Goal: Transaction & Acquisition: Download file/media

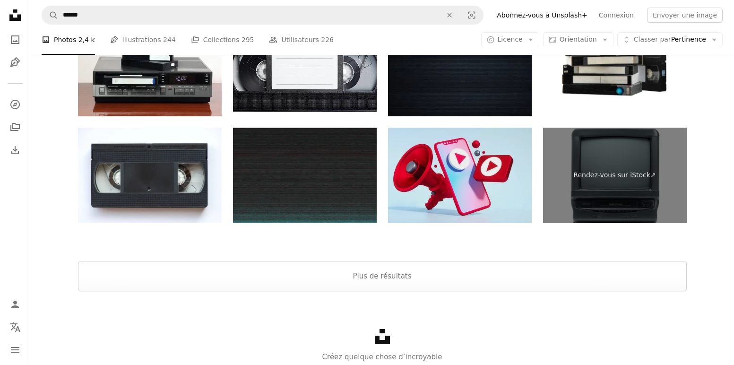
scroll to position [2020, 0]
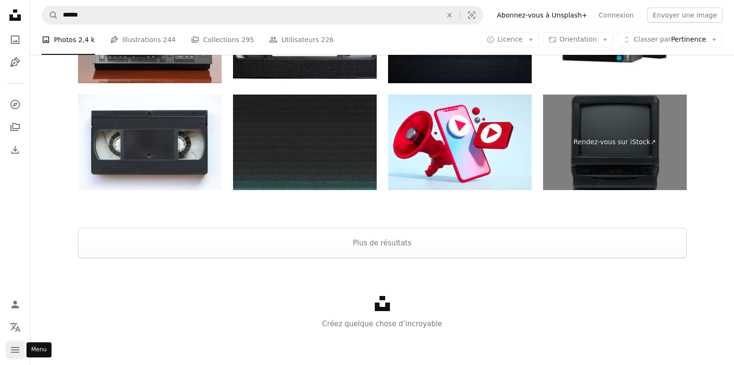
click at [13, 351] on icon "navigation menu" at bounding box center [14, 349] width 11 height 11
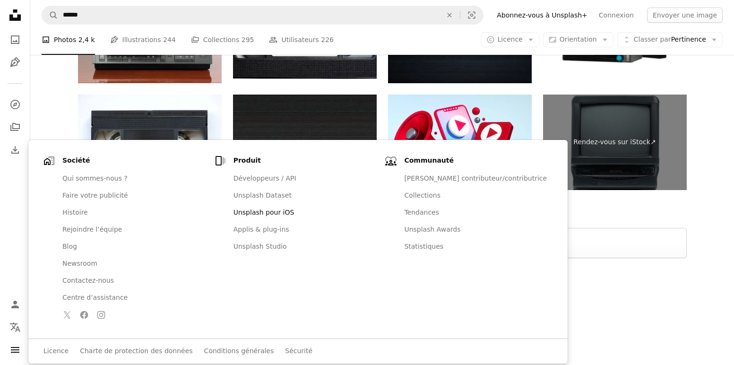
click at [234, 212] on link "Unsplash pour iOS" at bounding box center [305, 212] width 154 height 17
click at [515, 273] on div "Unsplash logo Créez quelque chose d’incroyable" at bounding box center [381, 312] width 703 height 109
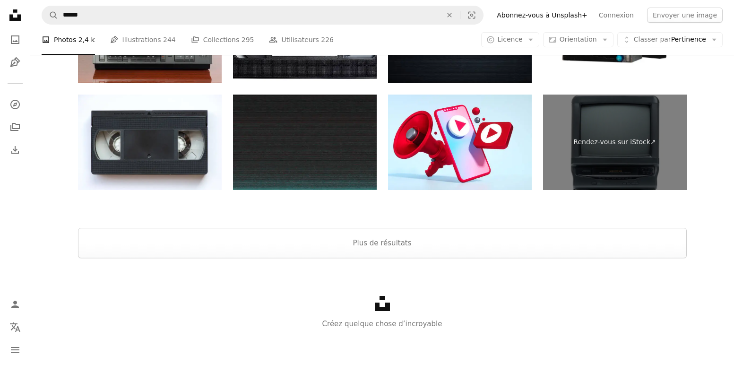
click at [527, 281] on div "Unsplash logo Créez quelque chose d’incroyable" at bounding box center [381, 312] width 703 height 109
click at [347, 321] on p "Créez quelque chose d’incroyable" at bounding box center [381, 323] width 703 height 11
click at [367, 324] on p "Créez quelque chose d’incroyable" at bounding box center [381, 323] width 703 height 11
click at [356, 242] on button "Plus de résultats" at bounding box center [382, 243] width 608 height 30
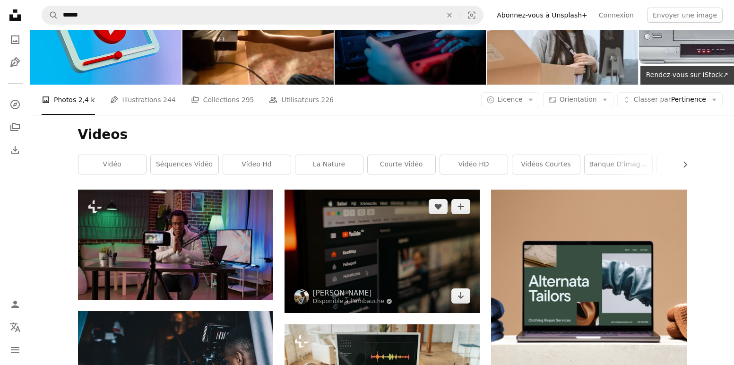
scroll to position [1, 0]
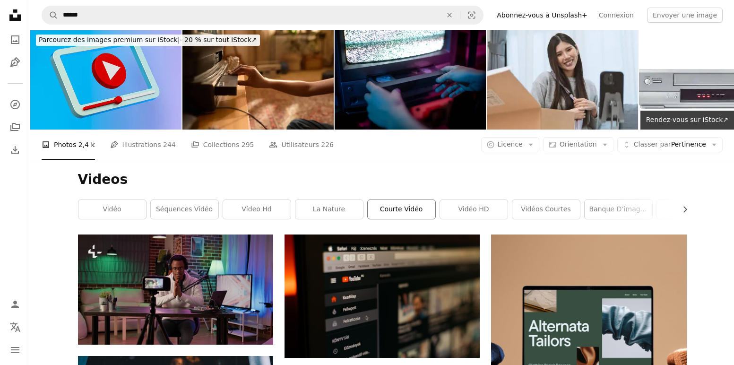
click at [400, 207] on link "Courte vidéo" at bounding box center [401, 209] width 68 height 19
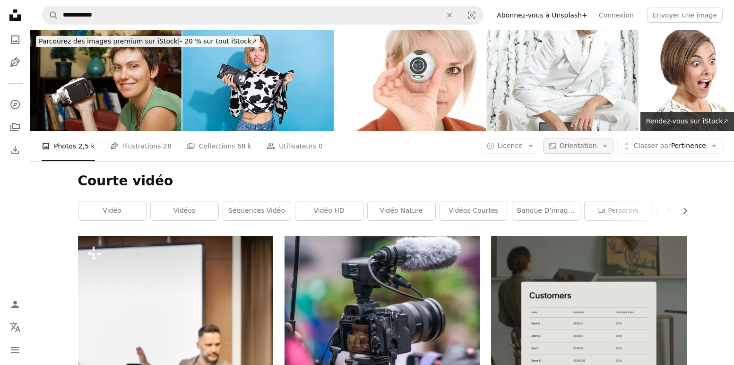
click at [600, 145] on button "Aspect ratio Orientation Arrow down" at bounding box center [578, 145] width 70 height 15
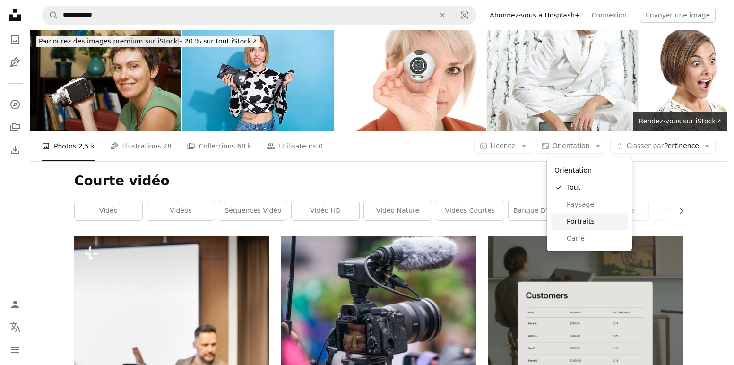
click at [580, 220] on span "Portraits" at bounding box center [595, 221] width 58 height 9
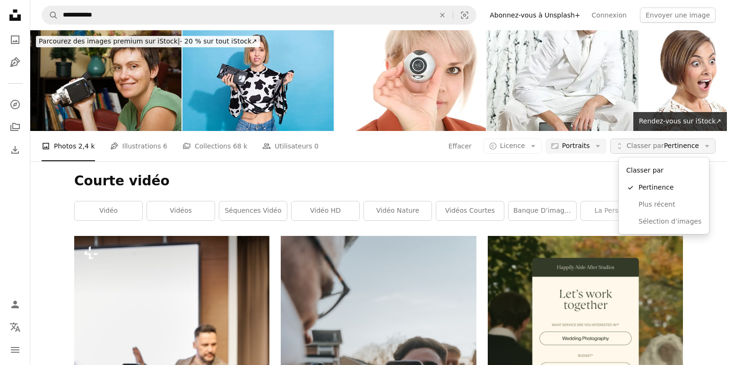
click at [708, 144] on button "Unfold Classer par Pertinence Arrow down" at bounding box center [662, 145] width 105 height 15
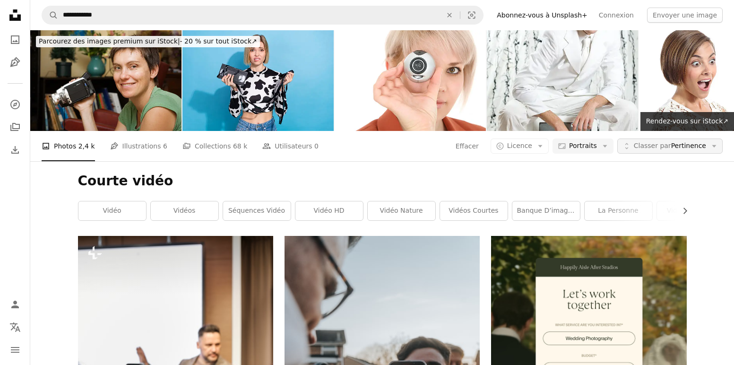
click at [708, 144] on button "Unfold Classer par Pertinence Arrow down" at bounding box center [669, 145] width 105 height 15
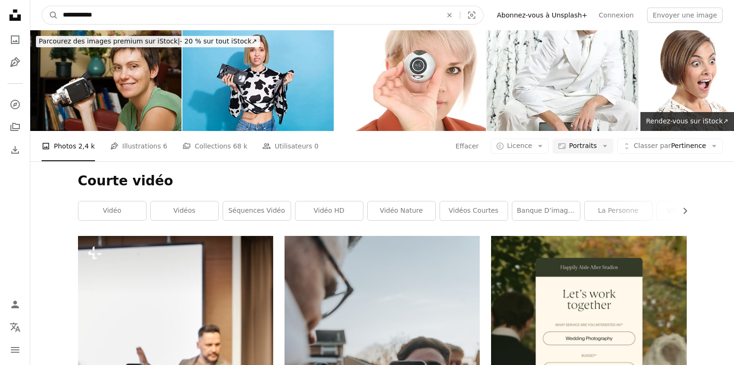
click at [261, 14] on input "**********" at bounding box center [248, 15] width 381 height 18
drag, startPoint x: 109, startPoint y: 13, endPoint x: 41, endPoint y: 17, distance: 68.6
click at [41, 17] on nav "**********" at bounding box center [381, 15] width 703 height 30
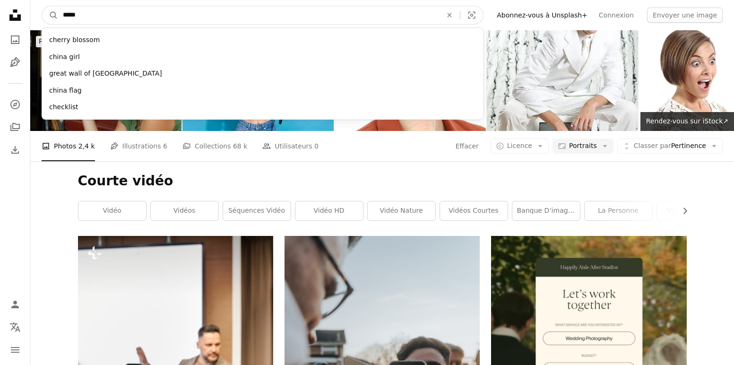
type input "******"
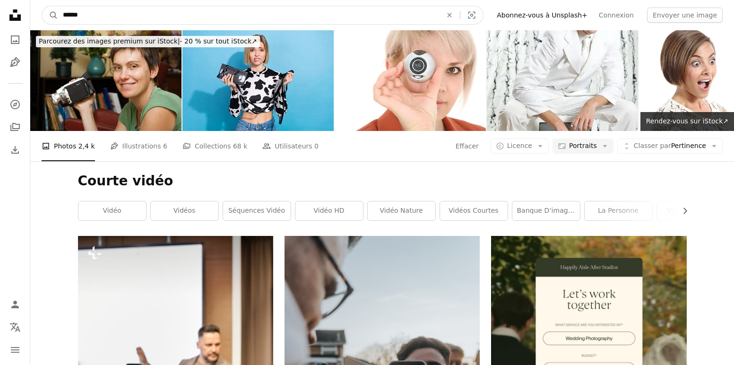
click at [50, 15] on button "A magnifying glass" at bounding box center [50, 15] width 16 height 18
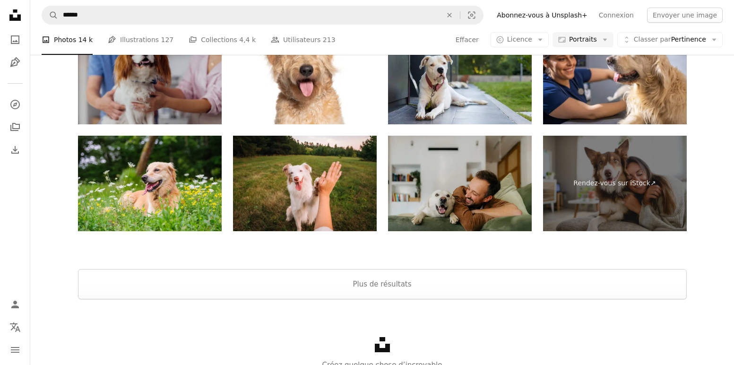
scroll to position [2671, 0]
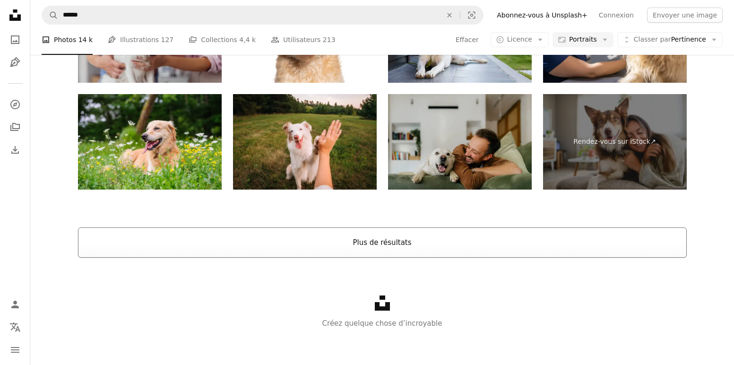
click at [378, 244] on button "Plus de résultats" at bounding box center [382, 242] width 608 height 30
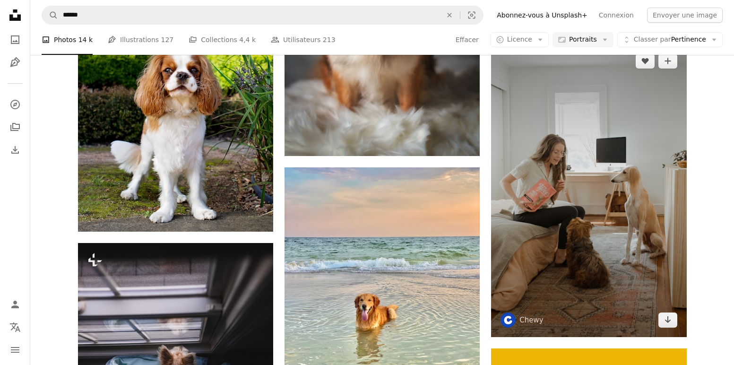
scroll to position [7352, 0]
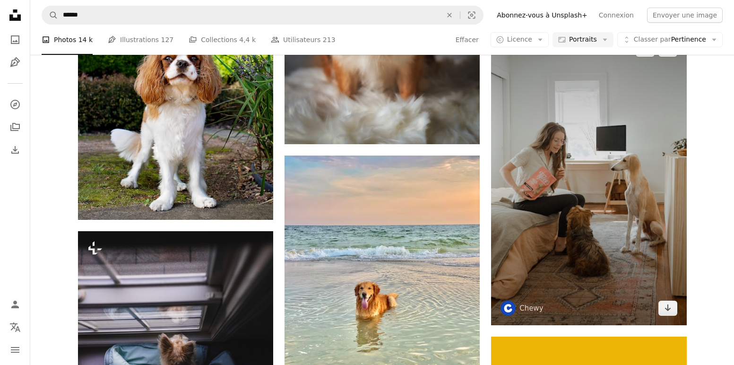
click at [600, 236] on img at bounding box center [588, 178] width 195 height 293
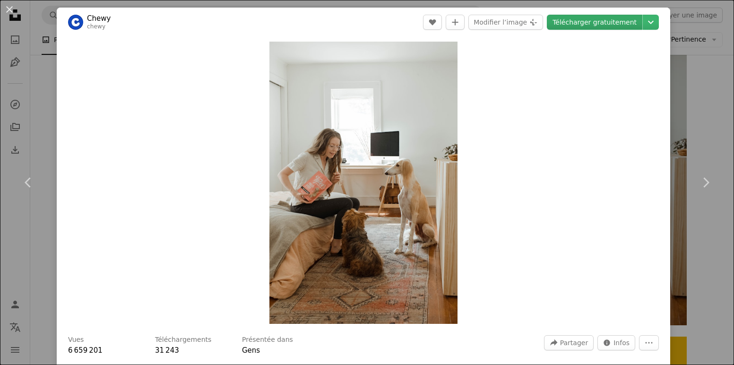
click at [599, 20] on link "Télécharger gratuitement" at bounding box center [593, 22] width 95 height 15
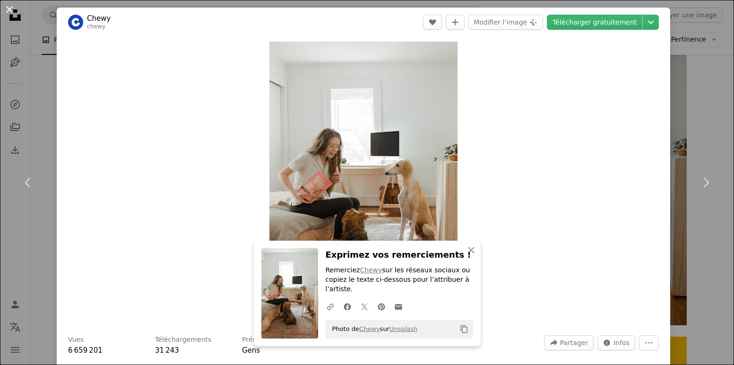
click at [10, 9] on button "An X shape" at bounding box center [9, 9] width 11 height 11
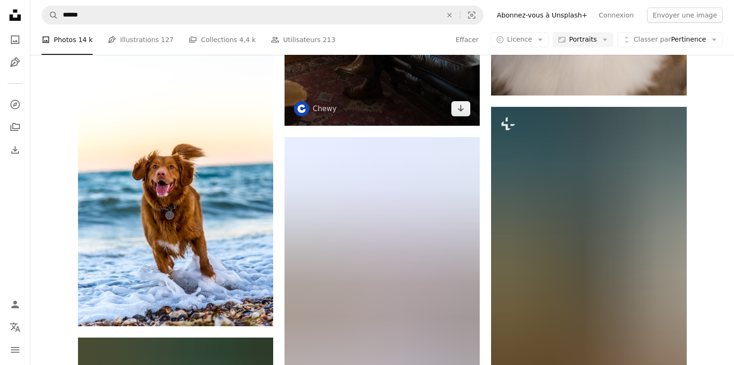
scroll to position [3191, 0]
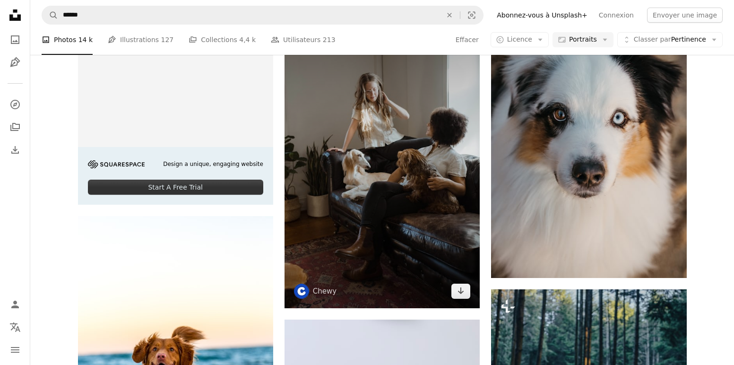
click at [402, 129] on img at bounding box center [381, 161] width 195 height 293
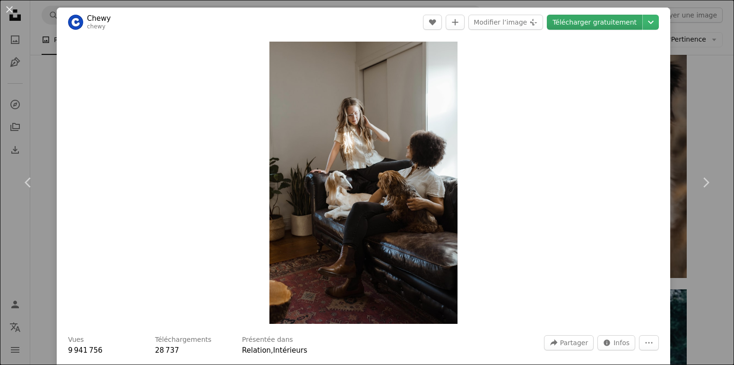
click at [593, 22] on link "Télécharger gratuitement" at bounding box center [593, 22] width 95 height 15
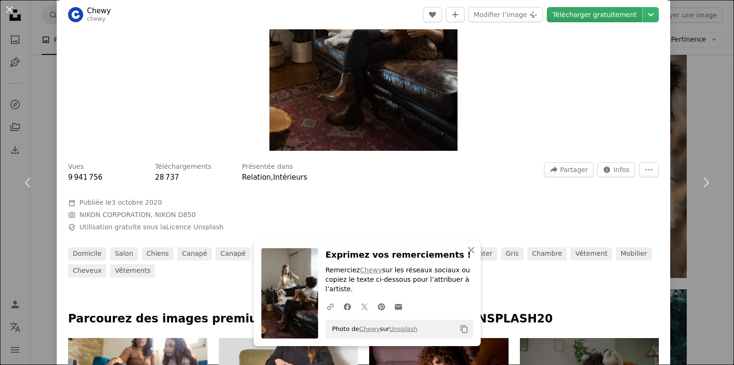
scroll to position [175, 0]
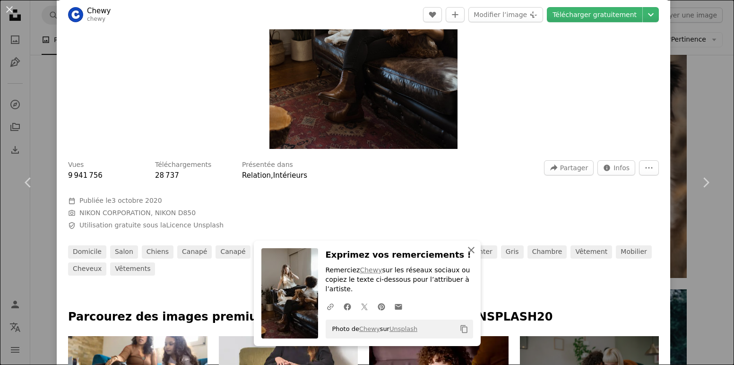
click at [469, 251] on icon "An X shape" at bounding box center [470, 249] width 11 height 11
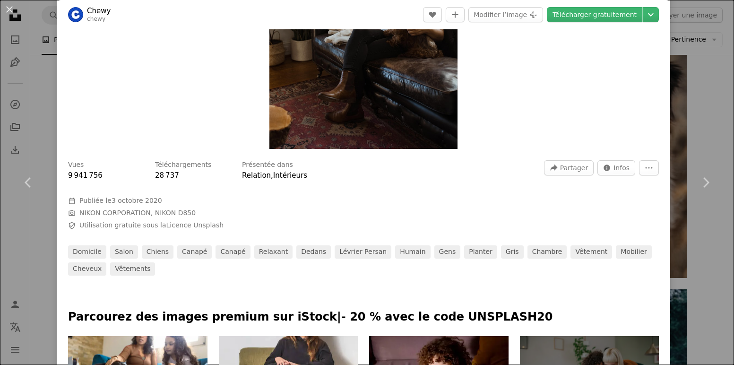
scroll to position [0, 0]
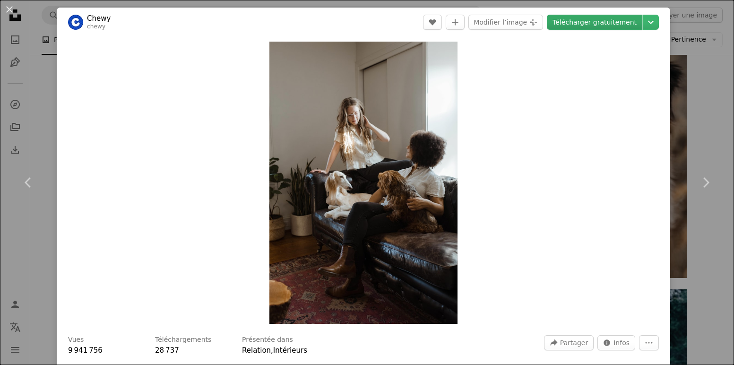
click at [579, 21] on link "Télécharger gratuitement" at bounding box center [593, 22] width 95 height 15
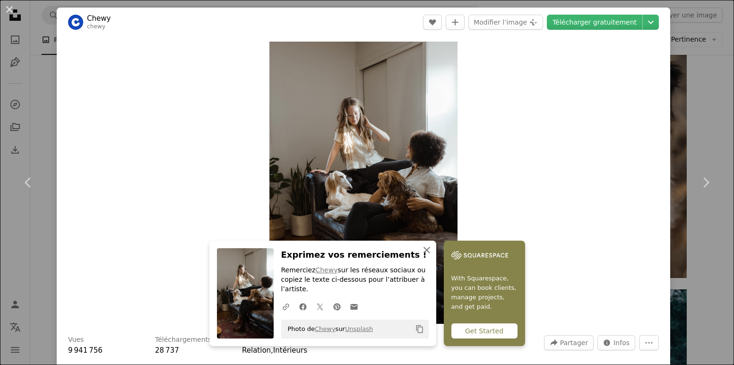
click at [427, 251] on icon "An X shape" at bounding box center [426, 249] width 11 height 11
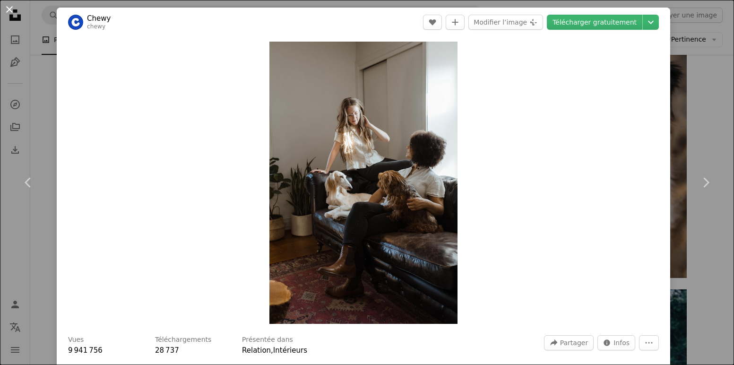
click at [9, 8] on button "An X shape" at bounding box center [9, 9] width 11 height 11
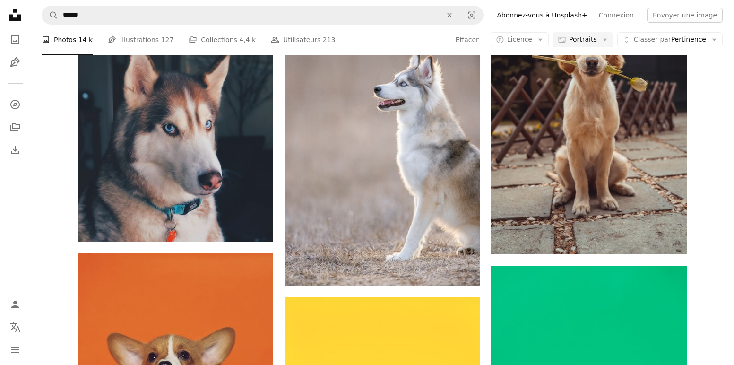
scroll to position [543, 0]
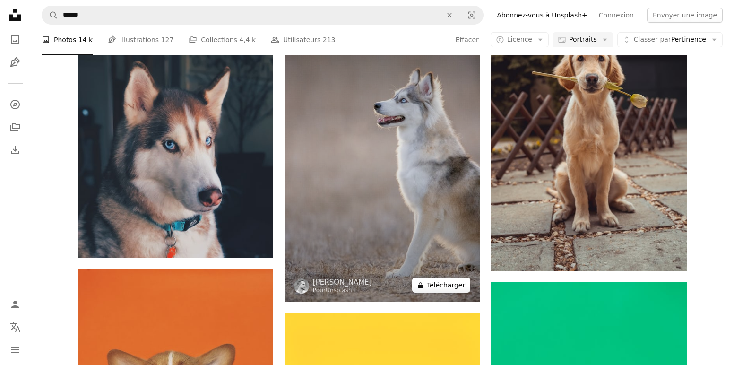
click at [443, 283] on button "A lock Télécharger" at bounding box center [441, 284] width 58 height 15
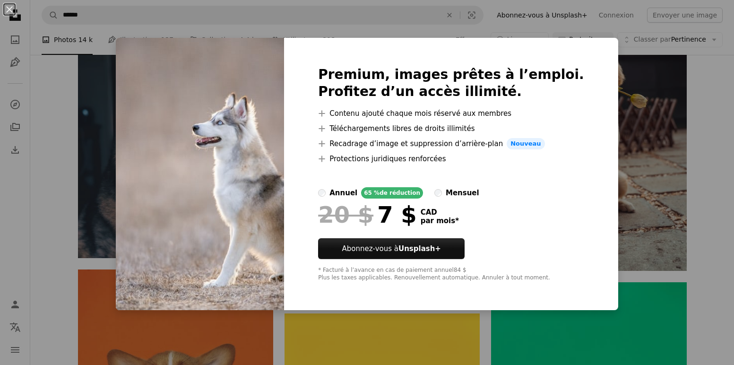
click at [10, 9] on button "An X shape" at bounding box center [9, 9] width 11 height 11
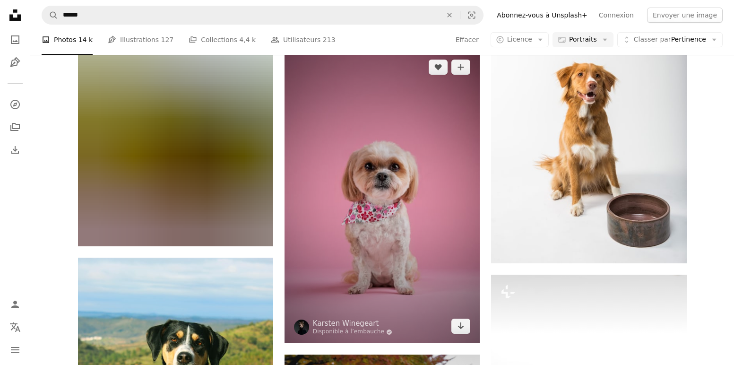
scroll to position [1720, 0]
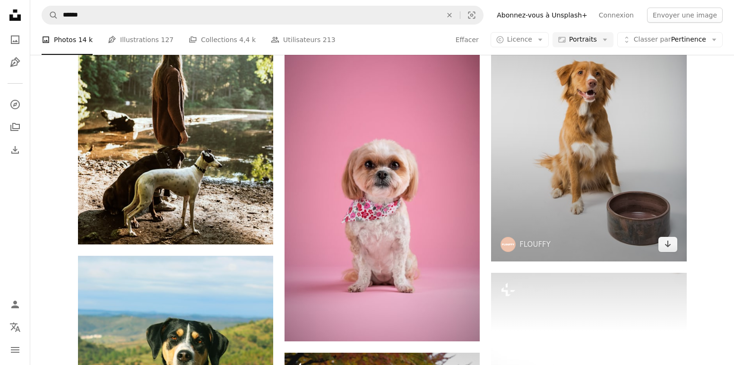
click at [574, 128] on img at bounding box center [588, 114] width 195 height 293
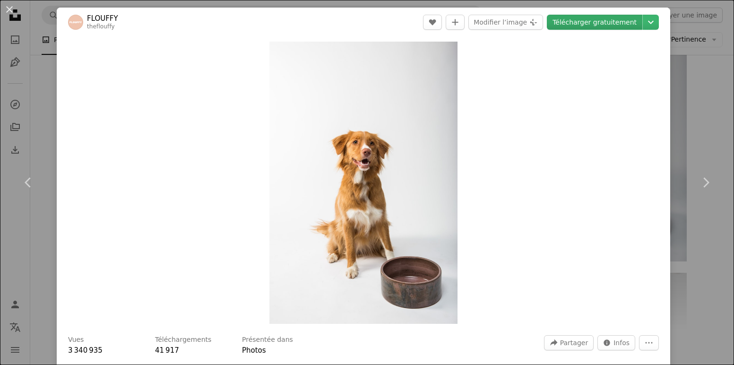
click at [597, 19] on link "Télécharger gratuitement" at bounding box center [593, 22] width 95 height 15
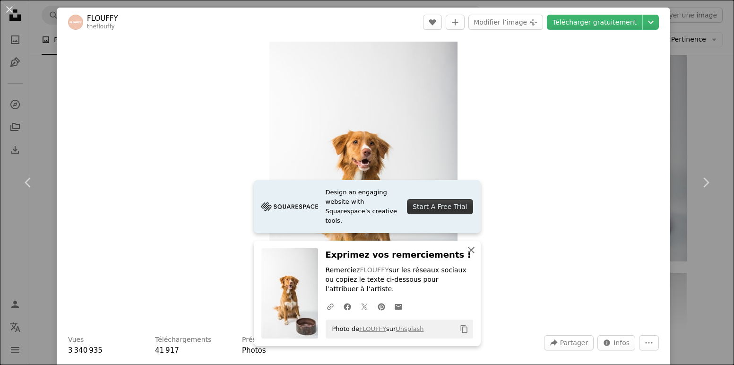
click at [471, 251] on icon "button" at bounding box center [471, 250] width 7 height 7
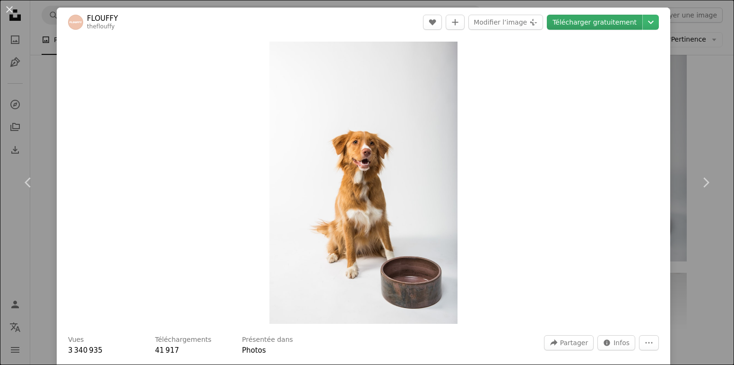
click at [599, 20] on link "Télécharger gratuitement" at bounding box center [593, 22] width 95 height 15
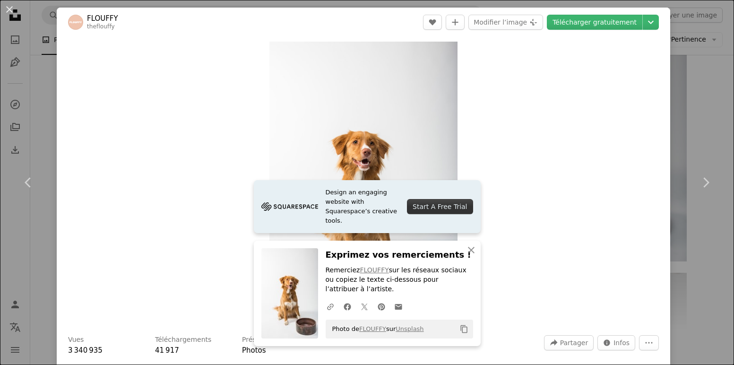
click at [593, 83] on div "Zoom in" at bounding box center [363, 182] width 613 height 291
click at [9, 9] on button "An X shape" at bounding box center [9, 9] width 11 height 11
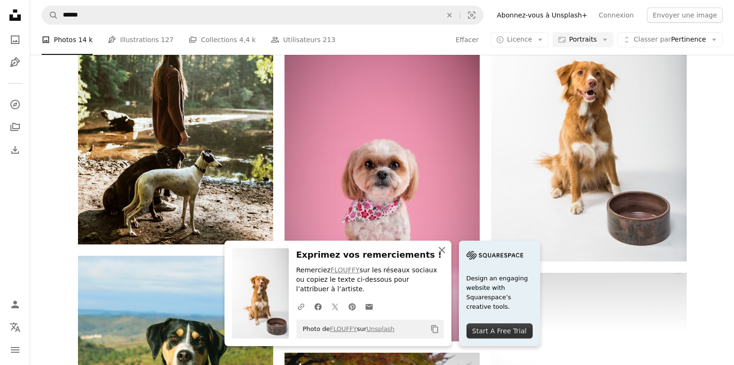
click at [441, 251] on icon "An X shape" at bounding box center [441, 249] width 11 height 11
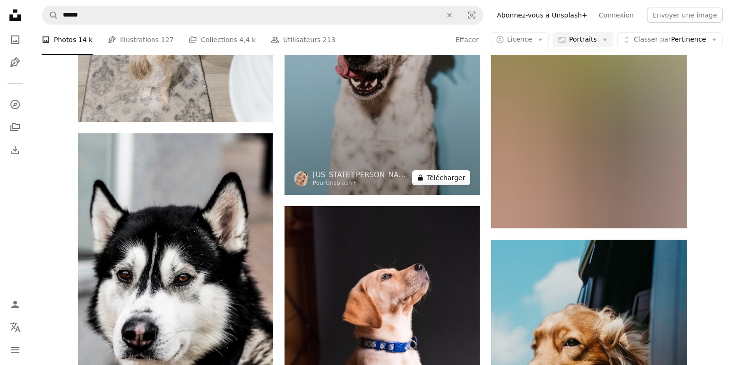
scroll to position [4090, 0]
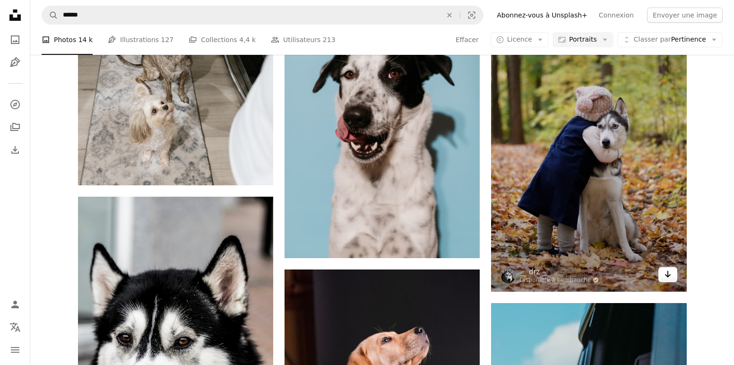
click at [667, 271] on icon "Télécharger" at bounding box center [667, 274] width 6 height 7
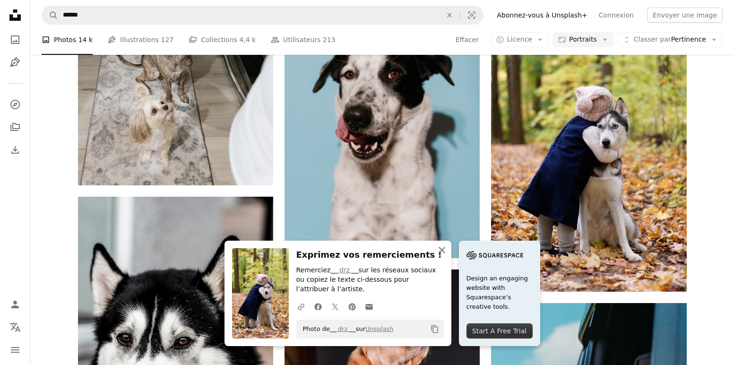
click at [443, 250] on icon "An X shape" at bounding box center [441, 249] width 11 height 11
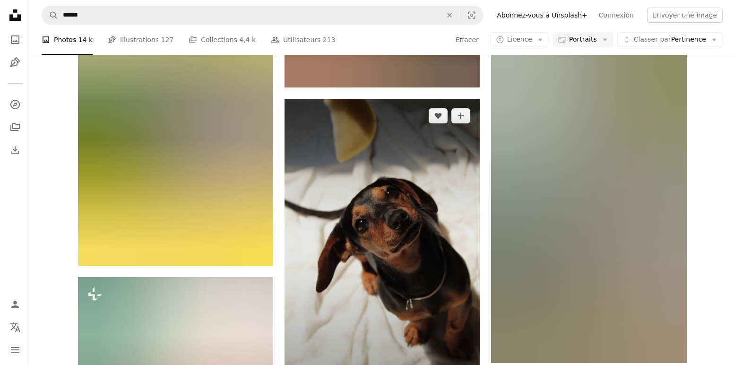
scroll to position [4966, 0]
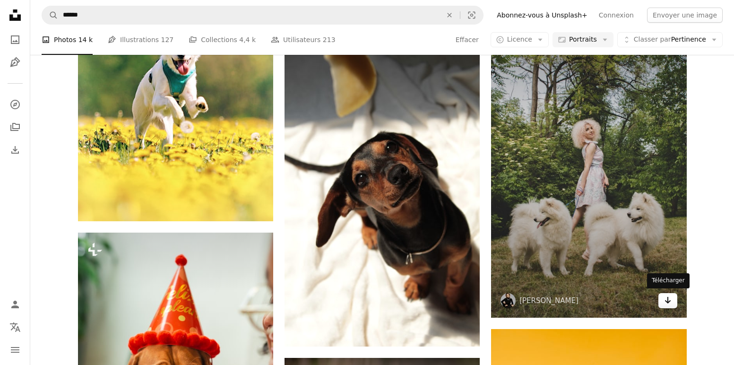
click at [668, 299] on icon "Arrow pointing down" at bounding box center [668, 299] width 8 height 11
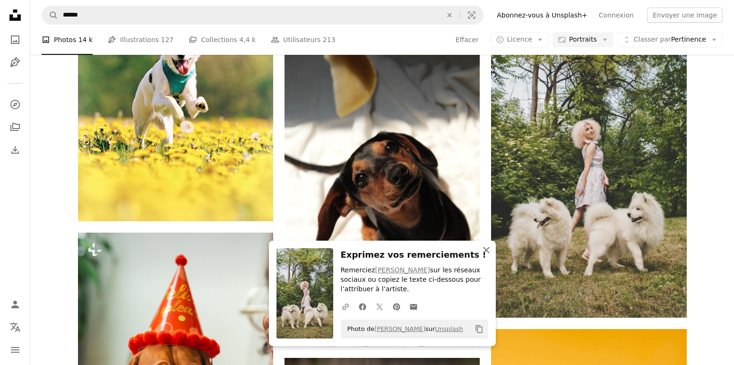
click at [486, 250] on icon "An X shape" at bounding box center [485, 249] width 11 height 11
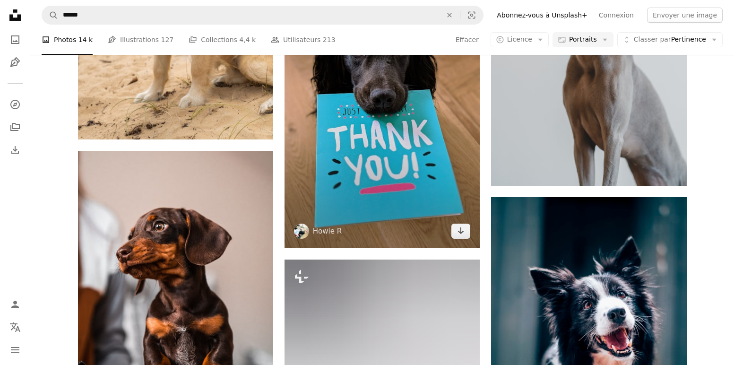
scroll to position [8805, 0]
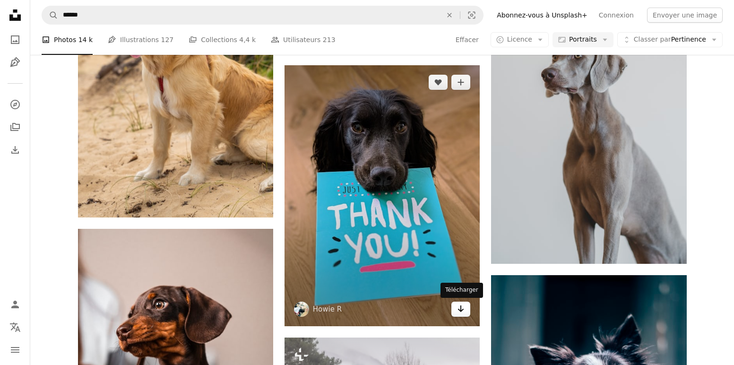
click at [461, 309] on icon "Arrow pointing down" at bounding box center [461, 308] width 8 height 11
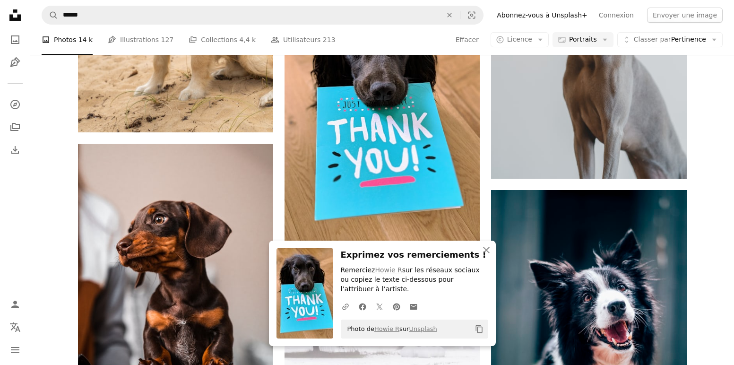
scroll to position [8978, 0]
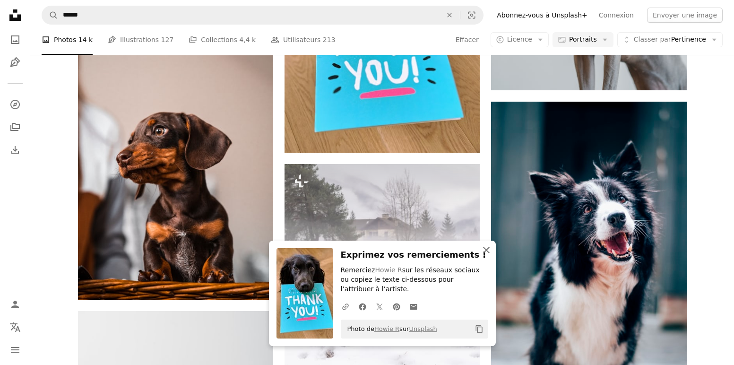
click at [486, 252] on icon "button" at bounding box center [486, 250] width 7 height 7
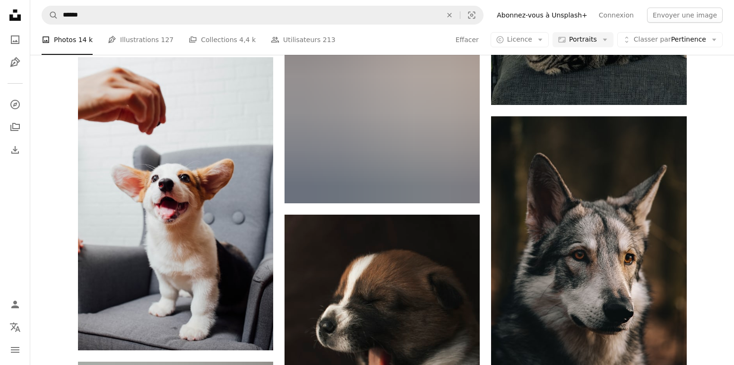
scroll to position [9561, 0]
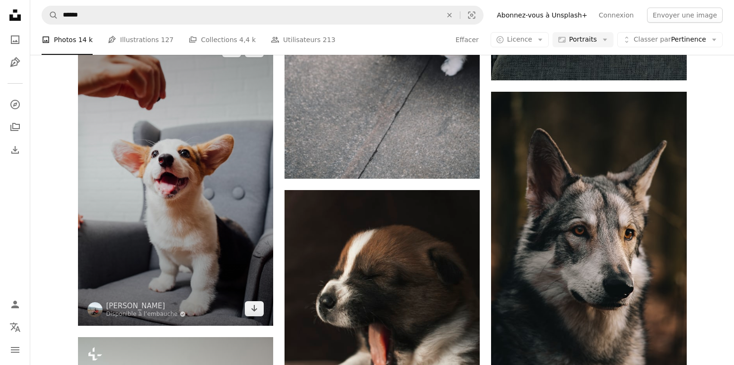
click at [164, 211] on img at bounding box center [175, 179] width 195 height 293
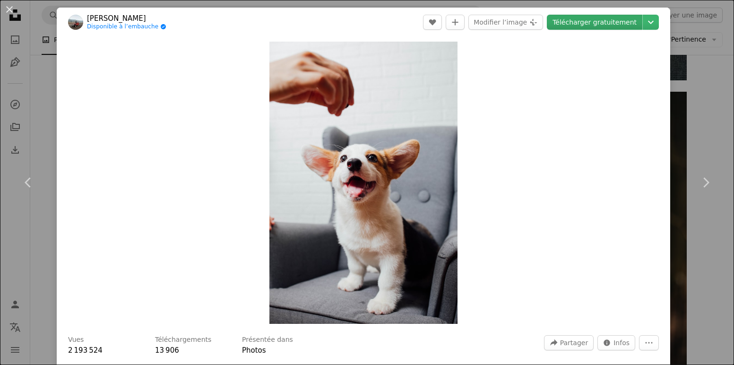
click at [597, 21] on link "Télécharger gratuitement" at bounding box center [593, 22] width 95 height 15
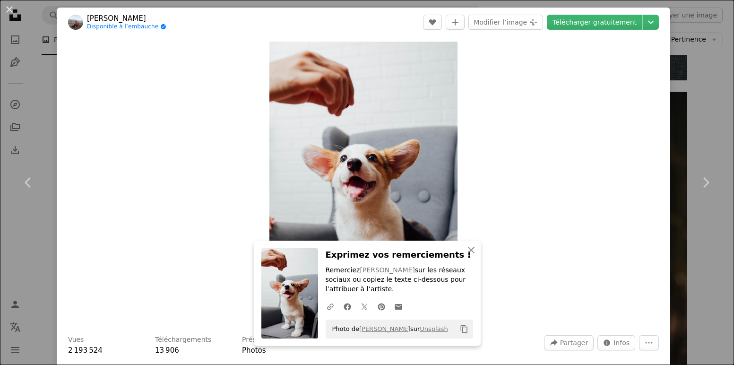
click at [10, 9] on button "An X shape" at bounding box center [9, 9] width 11 height 11
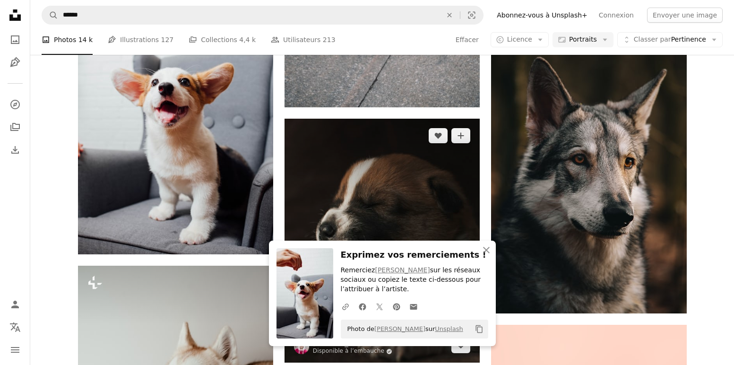
scroll to position [9806, 0]
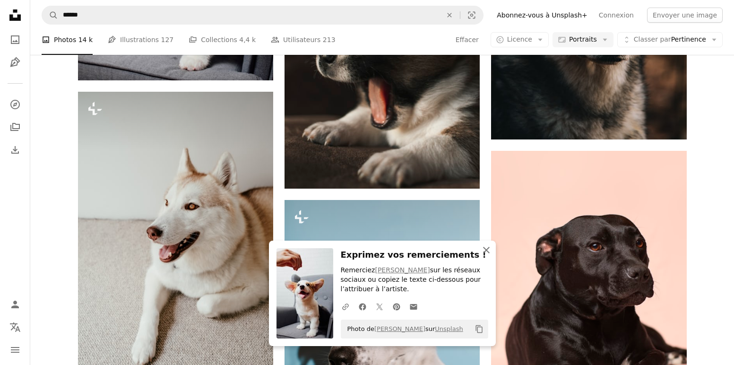
click at [486, 252] on icon "button" at bounding box center [486, 250] width 7 height 7
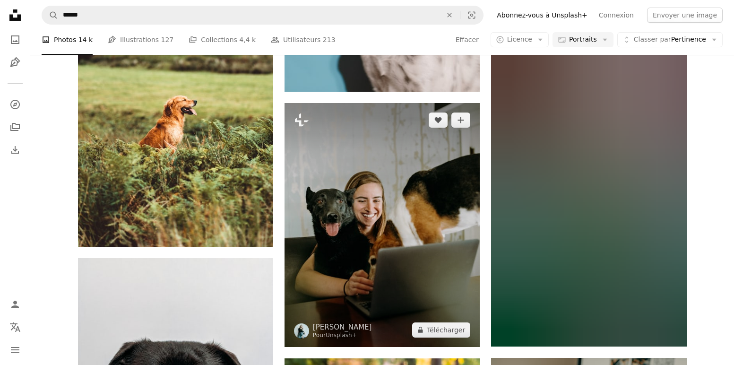
scroll to position [10257, 0]
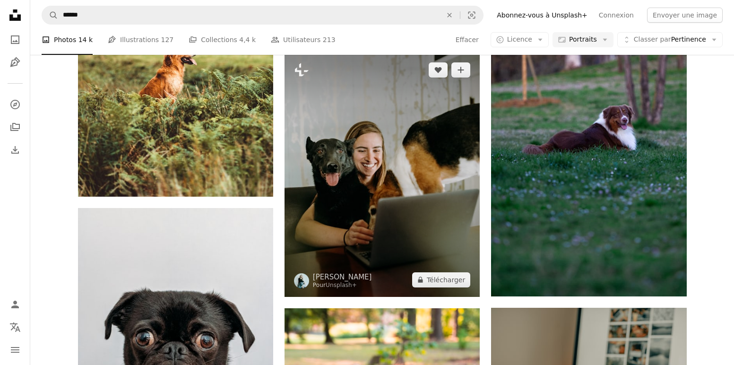
click at [405, 219] on img at bounding box center [381, 175] width 195 height 244
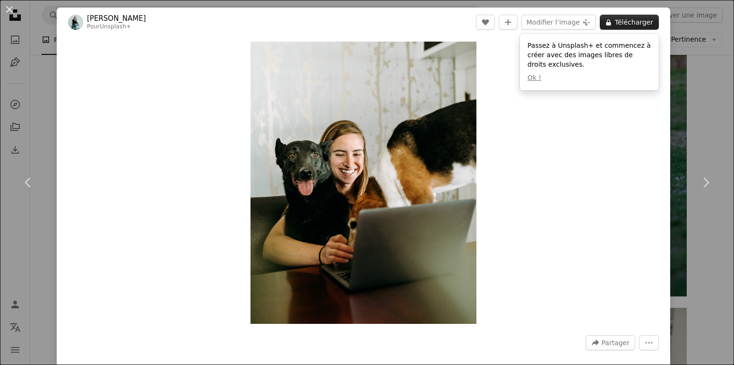
click at [631, 22] on button "A lock Télécharger" at bounding box center [628, 22] width 59 height 15
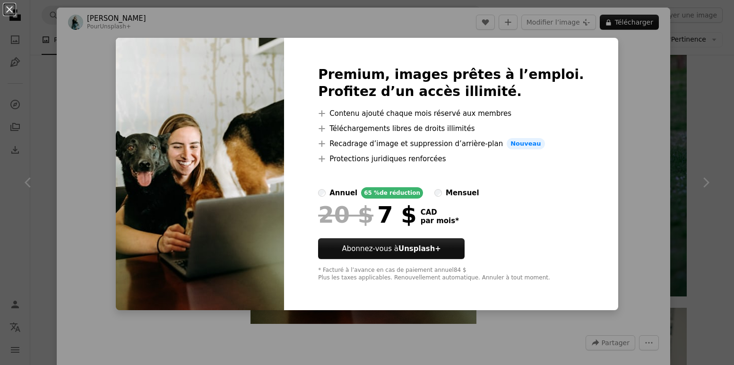
click at [625, 158] on div "An X shape Premium, images prêtes à l’emploi. Profitez d’un accès illimité. A p…" at bounding box center [367, 182] width 734 height 365
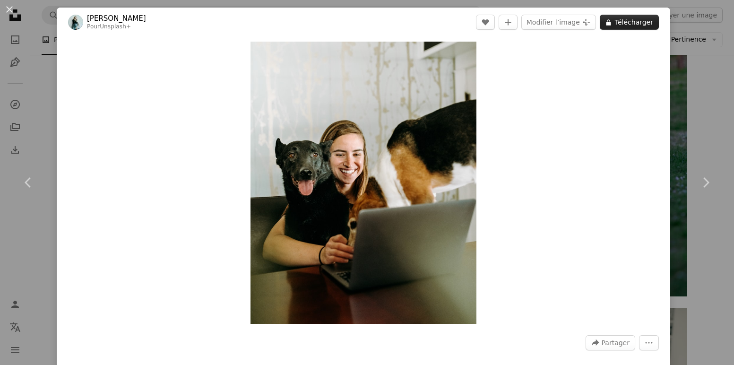
click at [635, 18] on button "A lock Télécharger" at bounding box center [628, 22] width 59 height 15
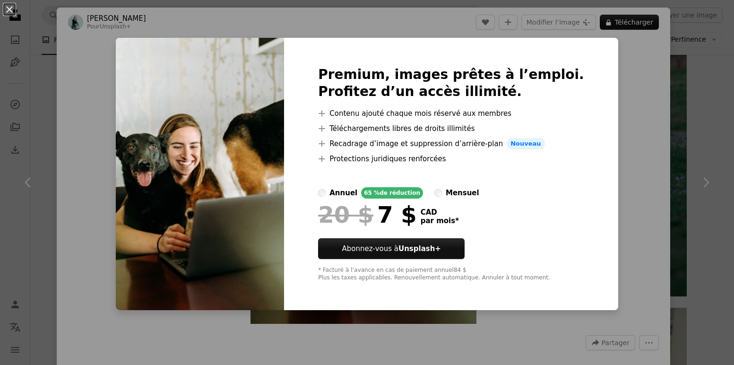
click at [623, 106] on div "An X shape Premium, images prêtes à l’emploi. Profitez d’un accès illimité. A p…" at bounding box center [367, 182] width 734 height 365
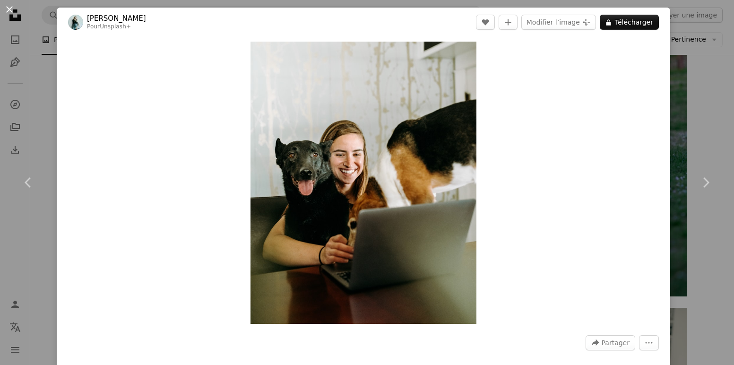
click at [7, 8] on button "An X shape" at bounding box center [9, 9] width 11 height 11
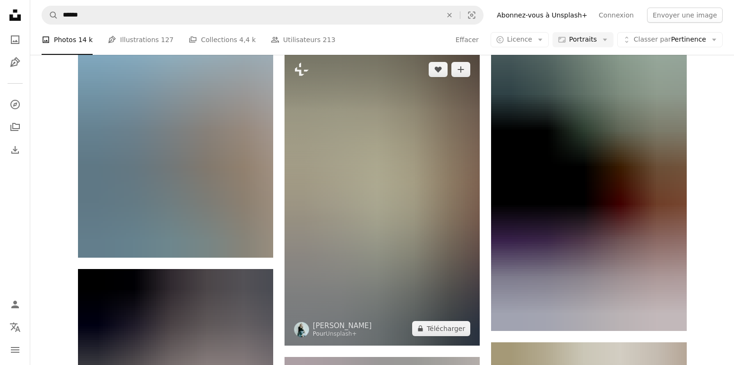
scroll to position [11087, 0]
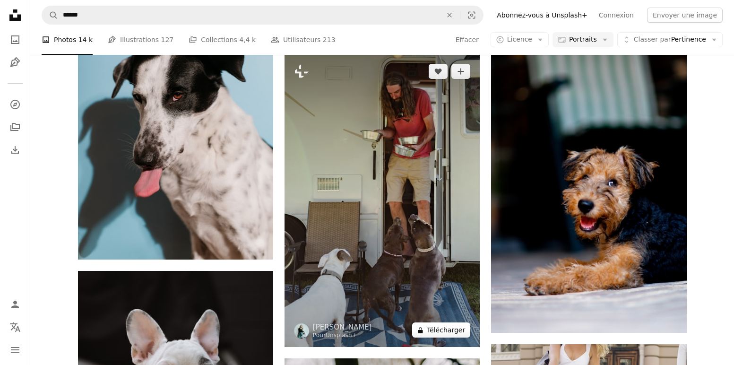
click at [436, 328] on button "A lock Télécharger" at bounding box center [441, 329] width 58 height 15
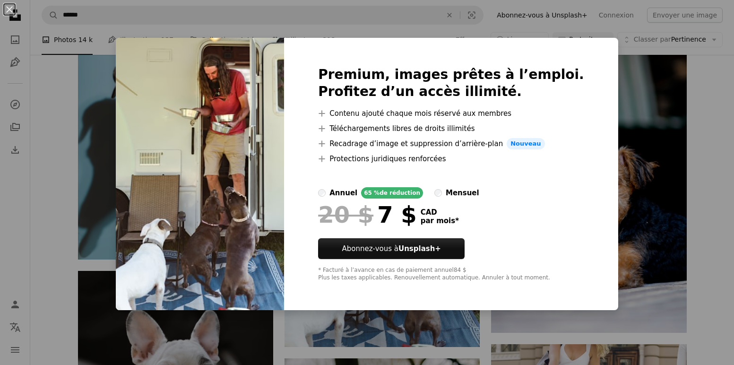
click at [258, 208] on img at bounding box center [200, 174] width 168 height 272
click at [279, 326] on div "An X shape Premium, images prêtes à l’emploi. Profitez d’un accès illimité. A p…" at bounding box center [367, 182] width 734 height 365
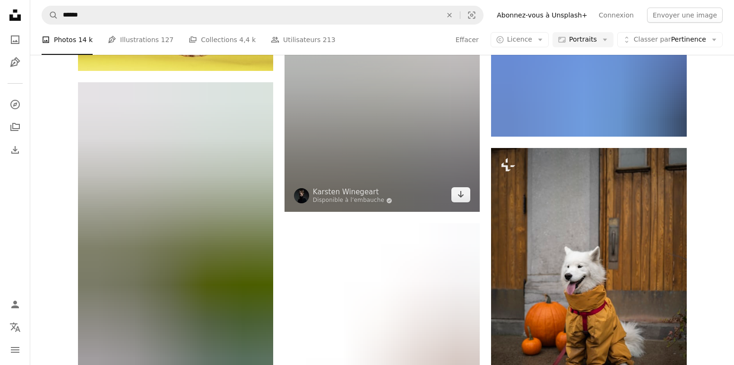
scroll to position [18780, 0]
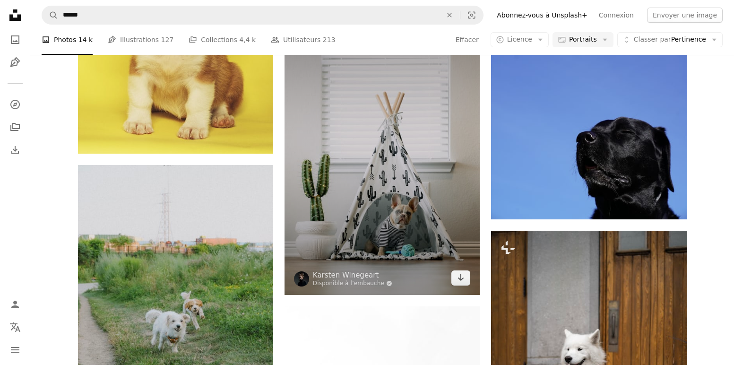
click at [412, 217] on img at bounding box center [381, 148] width 195 height 292
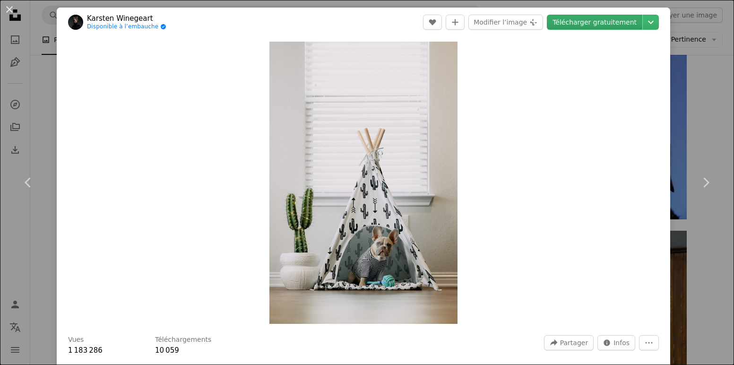
click at [590, 20] on link "Télécharger gratuitement" at bounding box center [593, 22] width 95 height 15
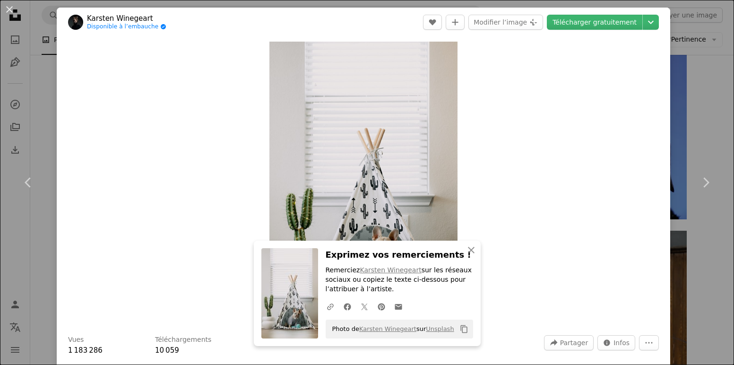
click at [11, 9] on button "An X shape" at bounding box center [9, 9] width 11 height 11
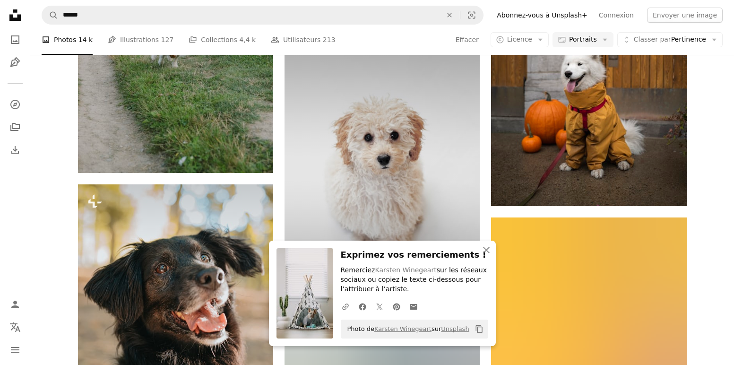
scroll to position [19078, 0]
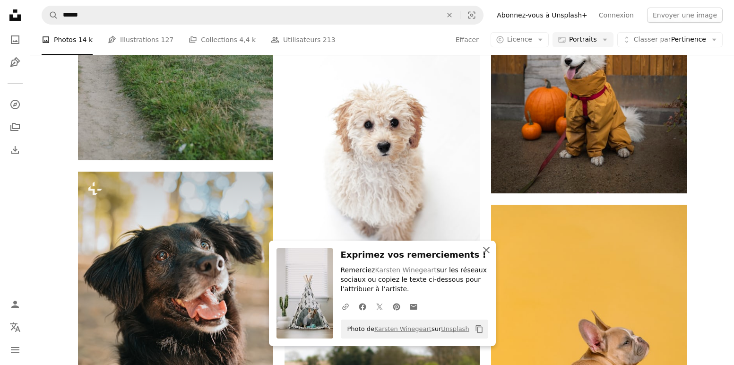
click at [486, 249] on icon "An X shape" at bounding box center [485, 249] width 11 height 11
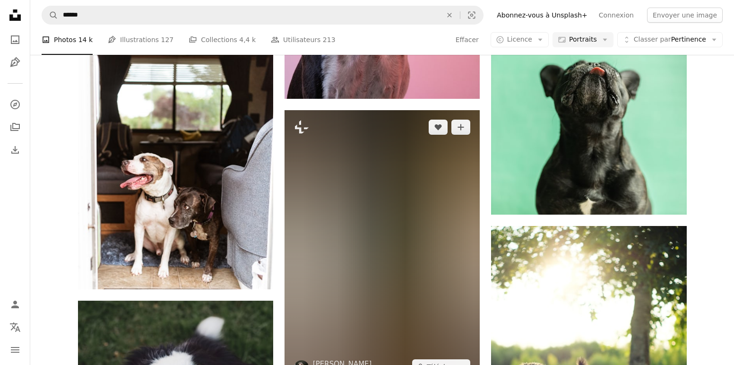
scroll to position [21949, 0]
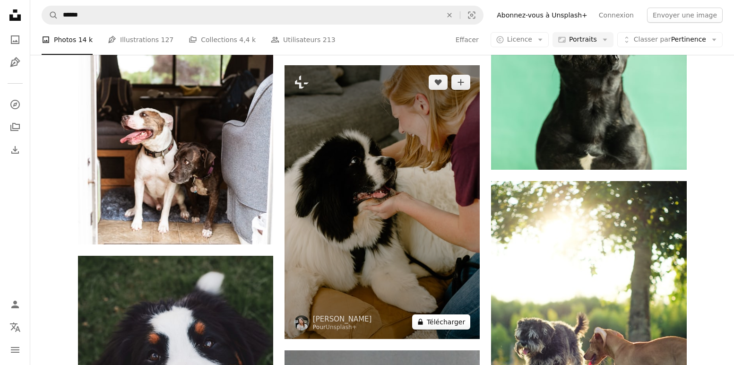
click at [445, 321] on button "A lock Télécharger" at bounding box center [441, 321] width 58 height 15
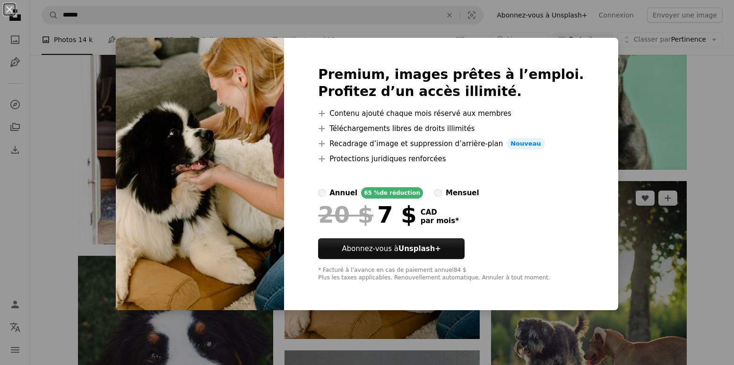
click at [640, 233] on div "An X shape Premium, images prêtes à l’emploi. Profitez d’un accès illimité. A p…" at bounding box center [367, 182] width 734 height 365
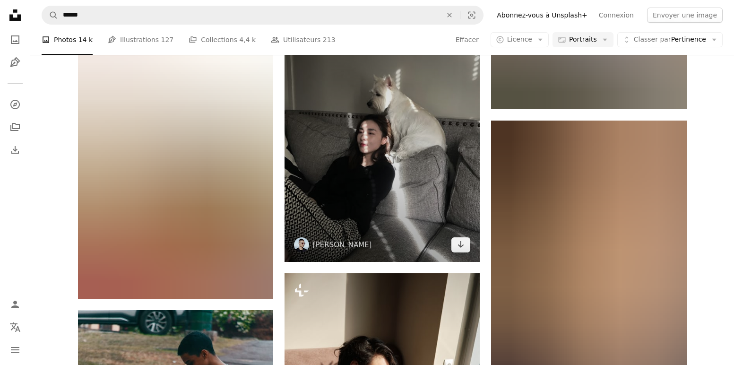
scroll to position [31627, 0]
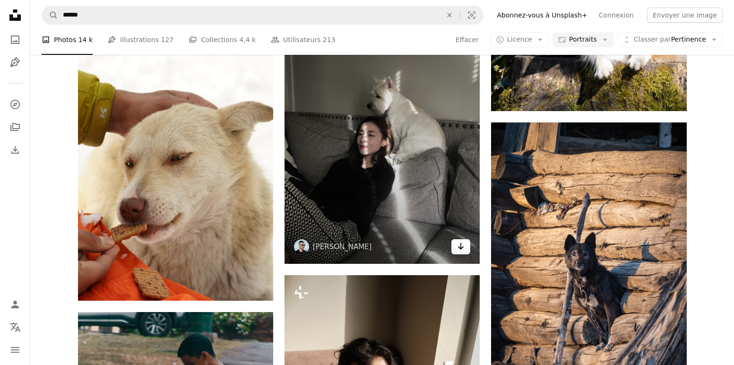
click at [461, 248] on icon "Télécharger" at bounding box center [461, 246] width 6 height 7
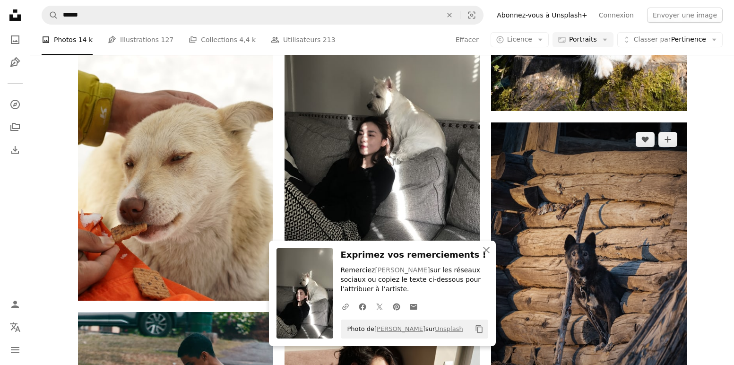
click at [565, 214] on img at bounding box center [588, 268] width 195 height 293
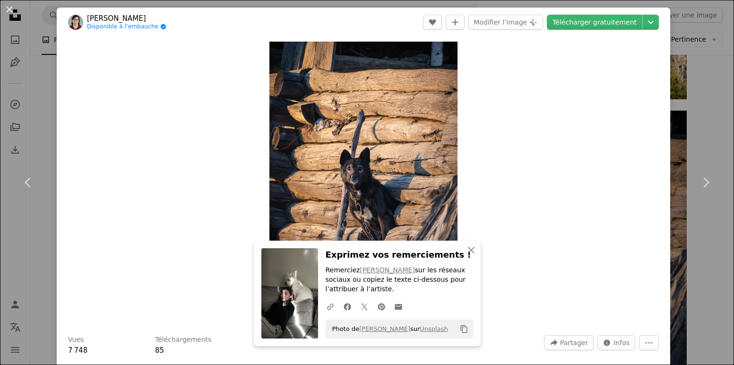
scroll to position [86, 0]
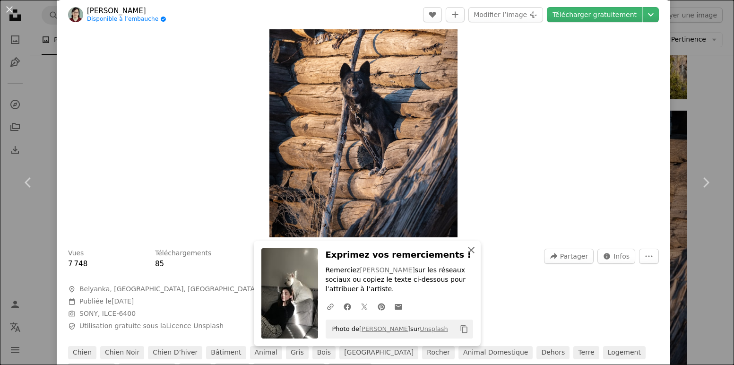
click at [472, 251] on icon "An X shape" at bounding box center [470, 249] width 11 height 11
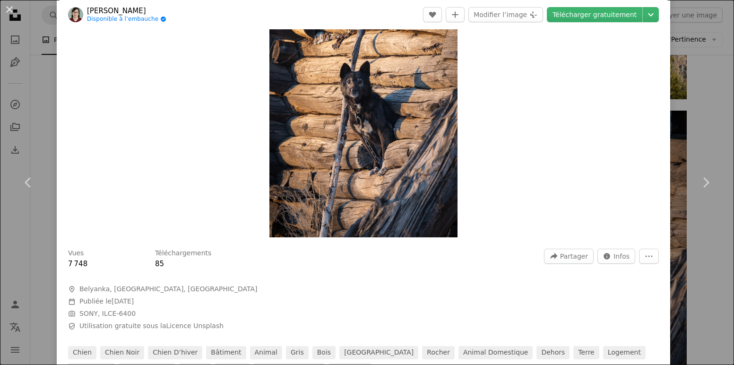
scroll to position [0, 0]
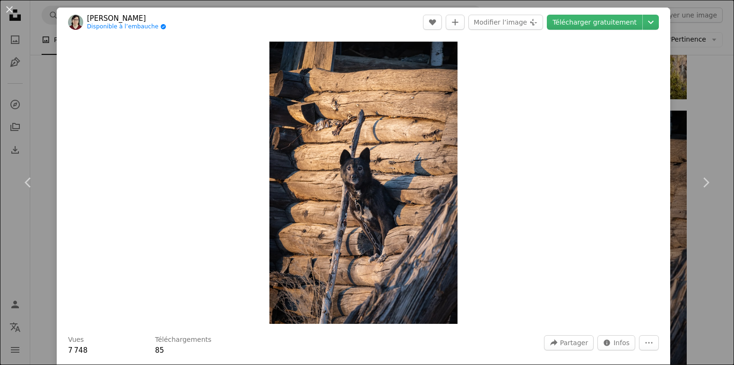
click at [9, 9] on button "An X shape" at bounding box center [9, 9] width 11 height 11
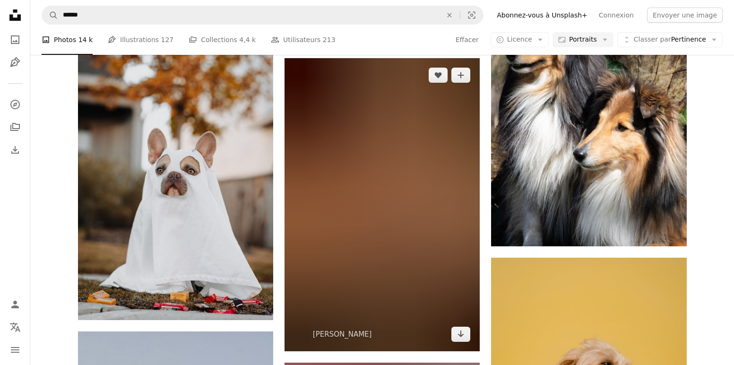
scroll to position [23647, 0]
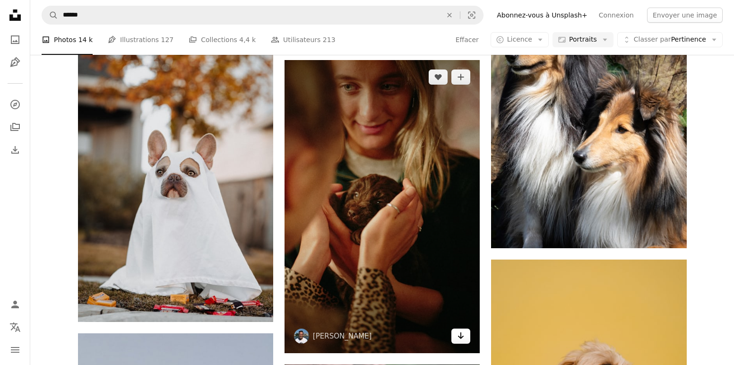
click at [462, 338] on icon "Télécharger" at bounding box center [461, 335] width 6 height 7
